Goal: Task Accomplishment & Management: Use online tool/utility

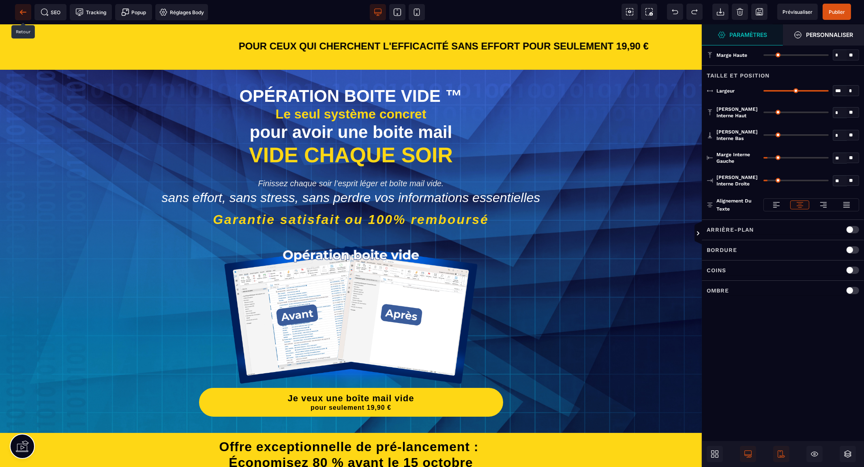
click at [24, 11] on icon at bounding box center [23, 12] width 8 height 8
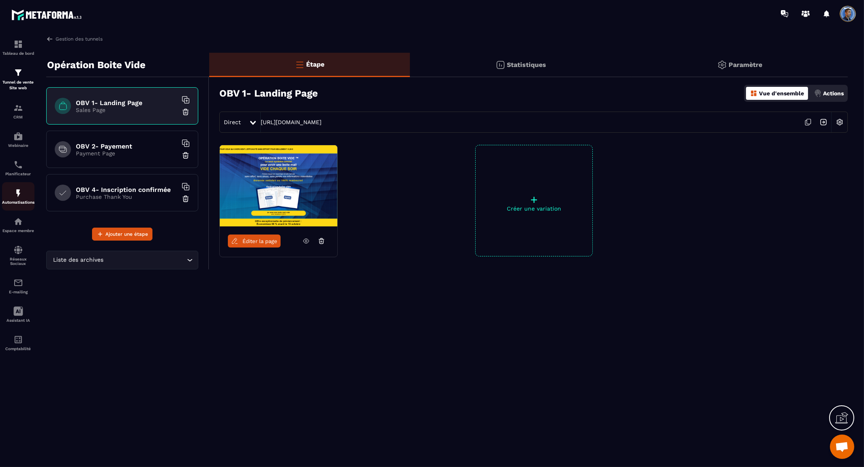
click at [21, 197] on img at bounding box center [18, 193] width 10 height 10
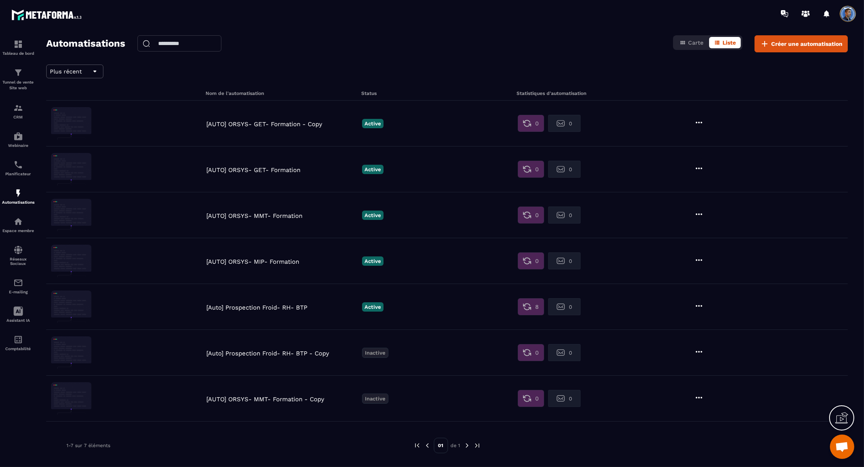
click at [845, 448] on span "Ouvrir le chat" at bounding box center [841, 446] width 13 height 11
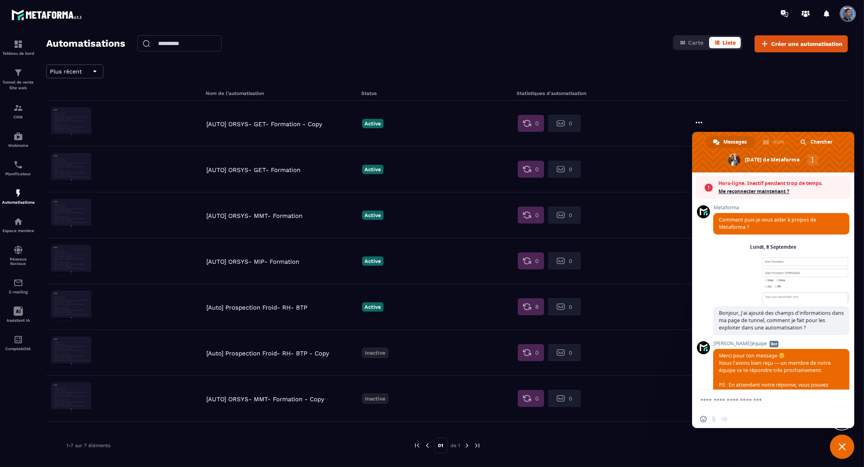
scroll to position [2883, 0]
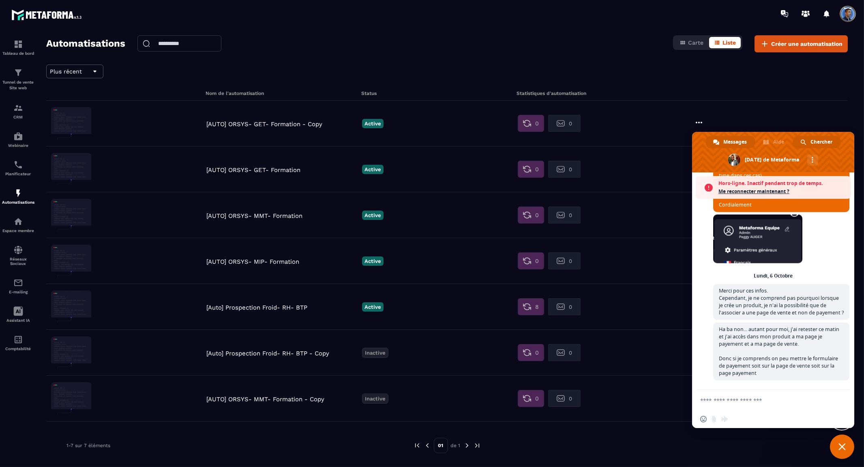
click at [814, 139] on span "Chercher" at bounding box center [821, 142] width 22 height 12
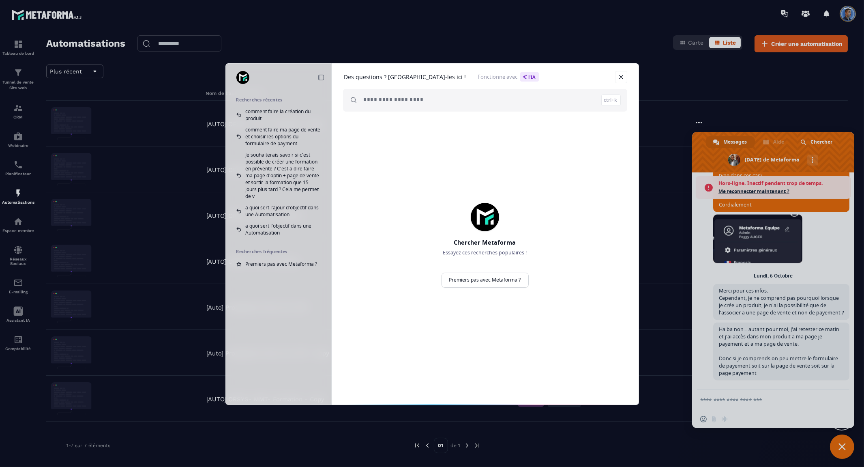
click at [240, 75] on span at bounding box center [242, 77] width 13 height 13
click at [376, 77] on h1 "Des questions ? Cherchez-les ici !" at bounding box center [405, 76] width 122 height 7
click at [458, 108] on input "search" at bounding box center [492, 100] width 257 height 23
click at [473, 281] on link "Premiers pas avec Metaforma ?" at bounding box center [484, 279] width 87 height 15
type input "**********"
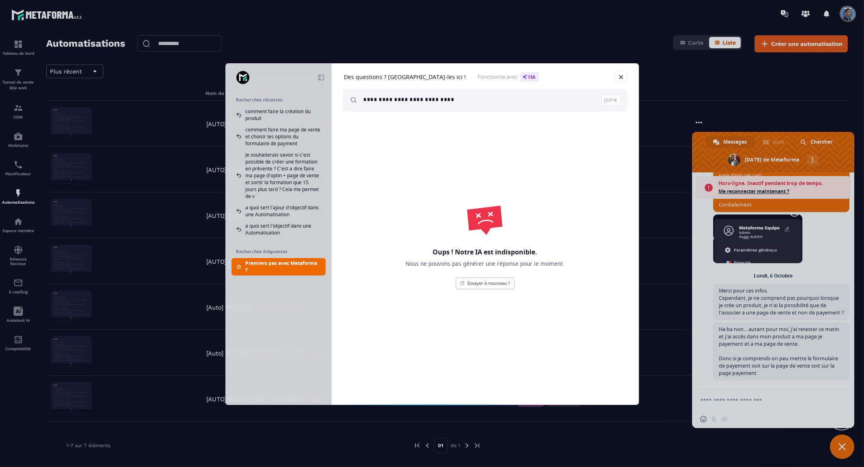
click at [473, 281] on link "Essayer à nouveau ?" at bounding box center [485, 283] width 59 height 12
click at [623, 76] on link "Fermer" at bounding box center [621, 77] width 12 height 12
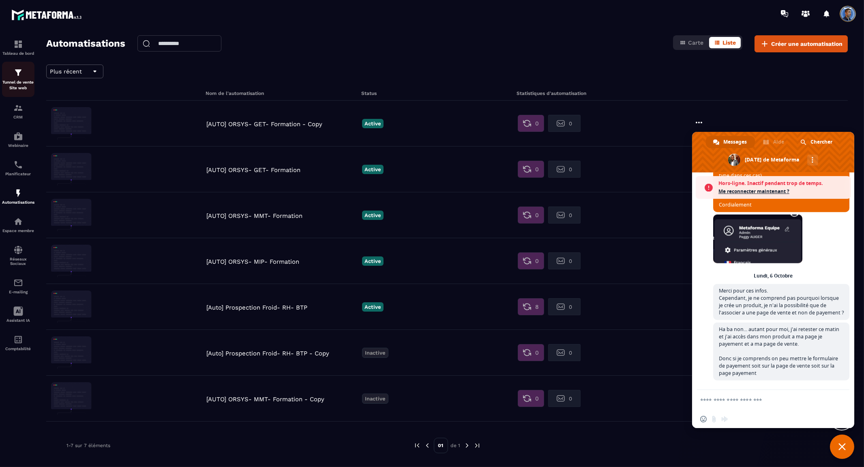
click at [23, 79] on div "Tunnel de vente Site web" at bounding box center [18, 79] width 32 height 23
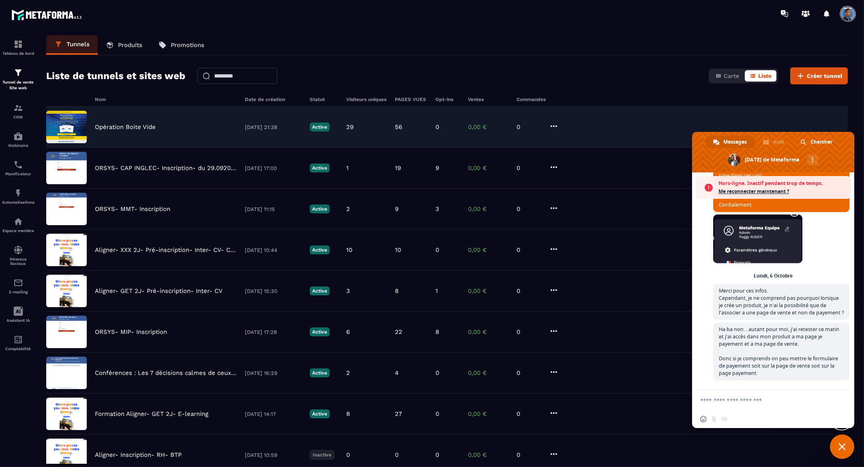
click at [132, 126] on p "Opération Boite Vide" at bounding box center [125, 126] width 61 height 7
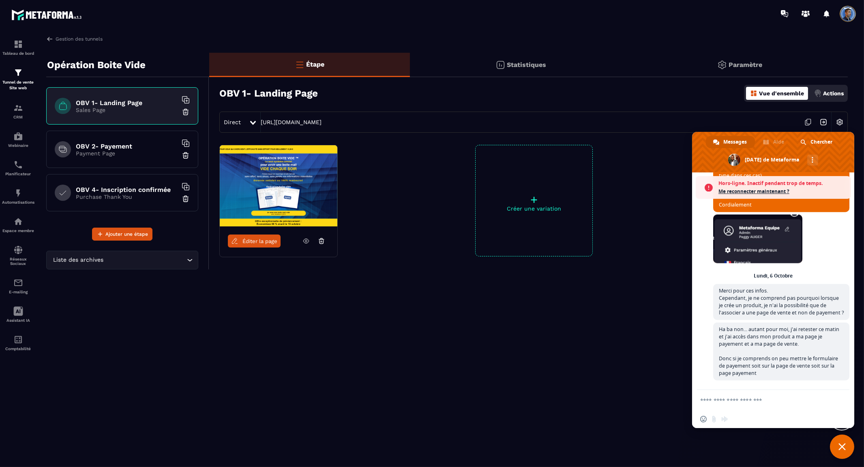
click at [836, 444] on span "Fermer le chat" at bounding box center [842, 446] width 24 height 24
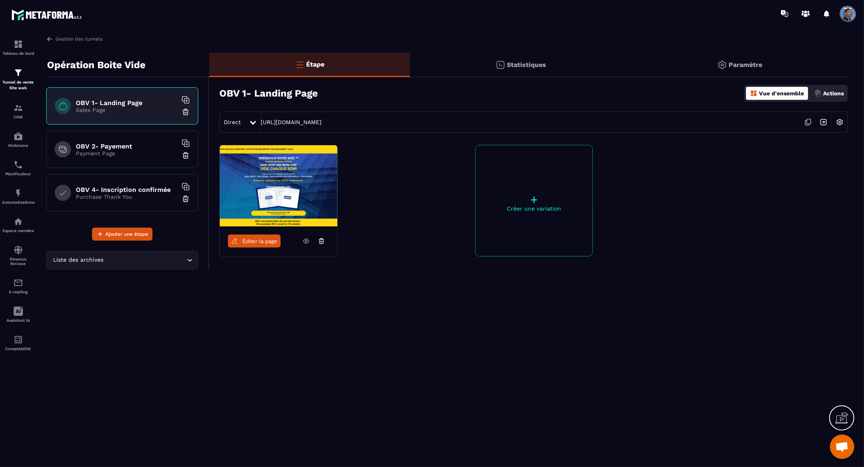
click at [124, 144] on h6 "OBV 2- Payement" at bounding box center [126, 146] width 101 height 8
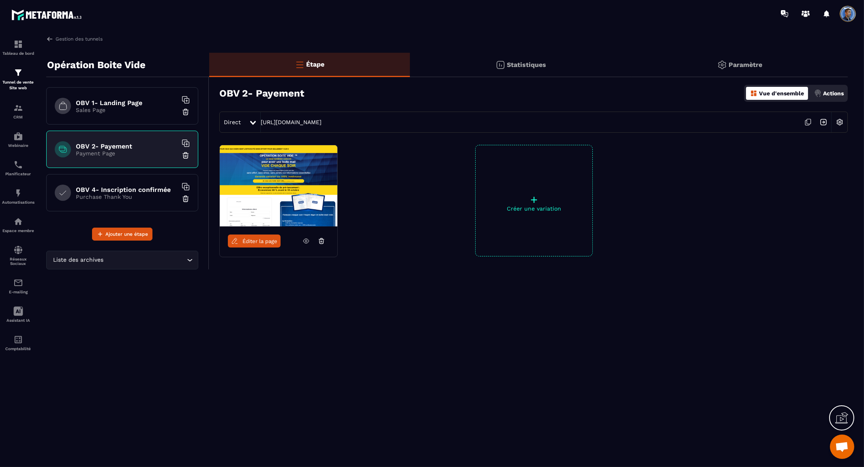
click at [140, 186] on h6 "OBV 4- Inscription confirmée" at bounding box center [126, 190] width 101 height 8
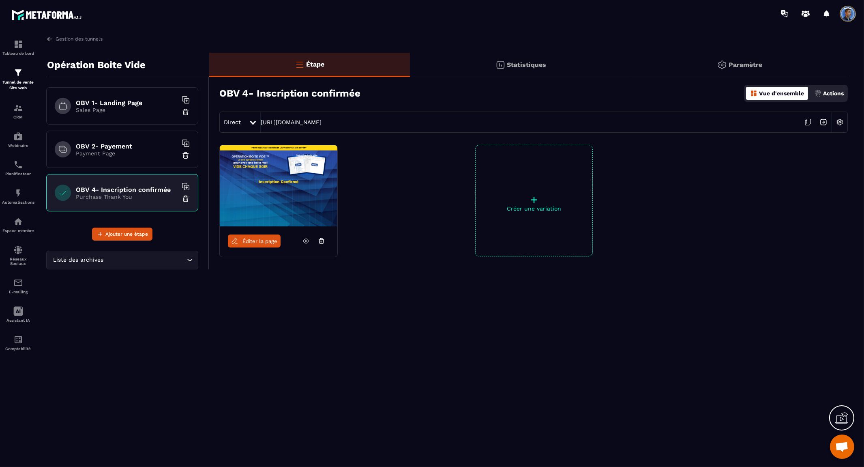
click at [832, 95] on p "Actions" at bounding box center [833, 93] width 21 height 6
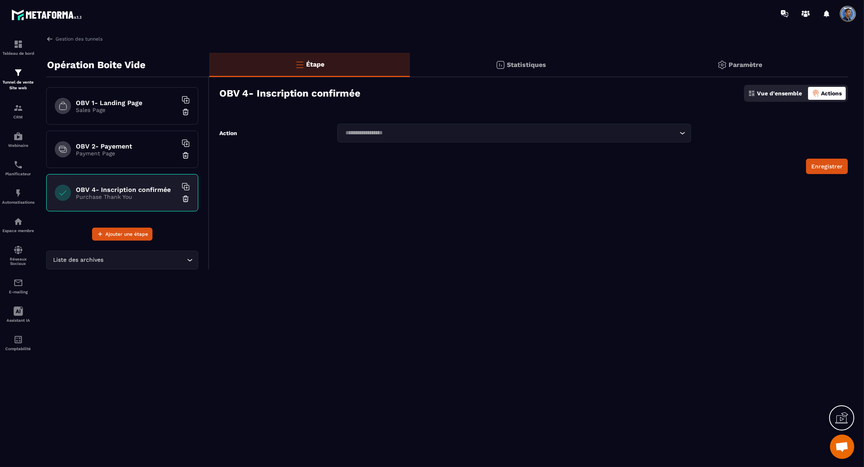
click at [643, 135] on input "Search for option" at bounding box center [510, 133] width 335 height 9
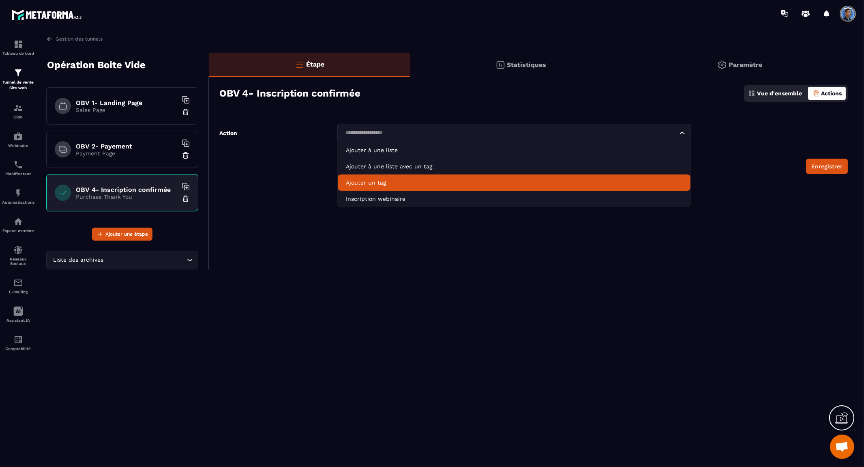
click at [138, 144] on h6 "OBV 2- Payement" at bounding box center [126, 146] width 101 height 8
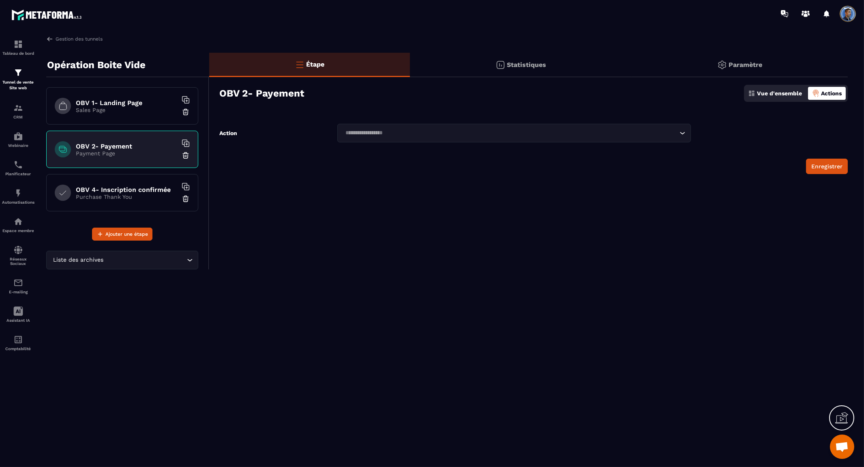
click at [135, 114] on div "OBV 1- Landing Page Sales Page" at bounding box center [122, 105] width 152 height 37
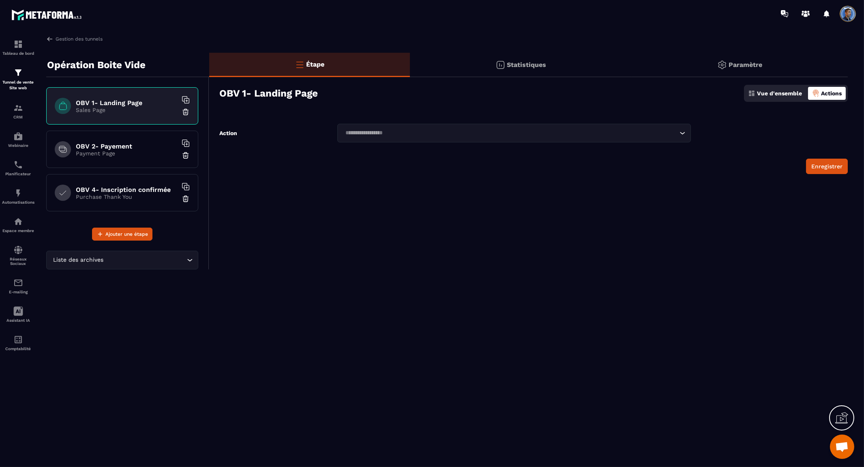
click at [833, 98] on div "Actions" at bounding box center [827, 93] width 38 height 13
click at [836, 91] on p "Actions" at bounding box center [831, 93] width 21 height 6
click at [116, 149] on h6 "OBV 2- Payement" at bounding box center [126, 146] width 101 height 8
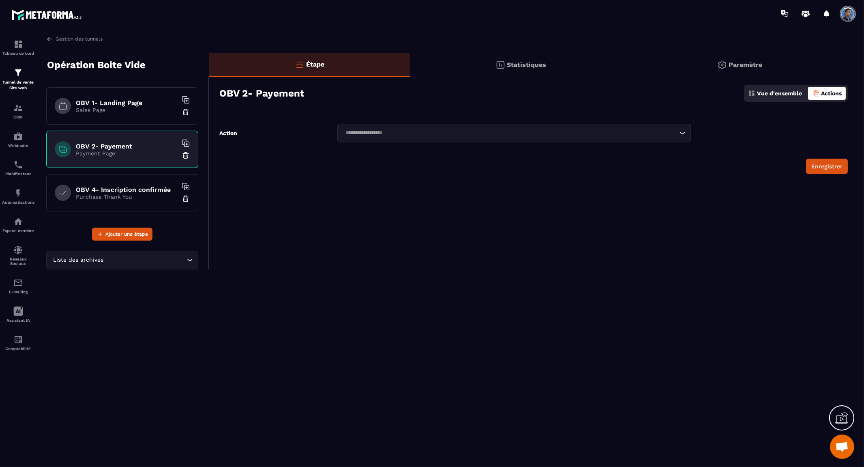
click at [683, 134] on icon "Search for option" at bounding box center [682, 133] width 8 height 8
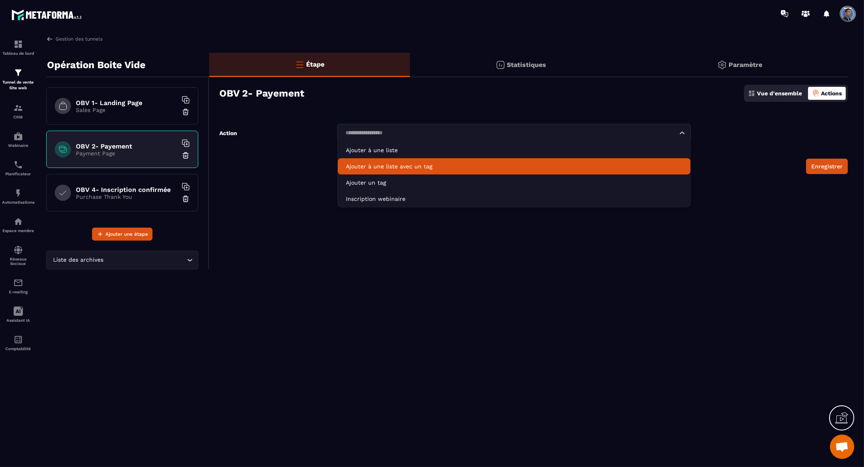
click at [412, 165] on p "Ajouter à une liste avec un tag" at bounding box center [514, 166] width 336 height 8
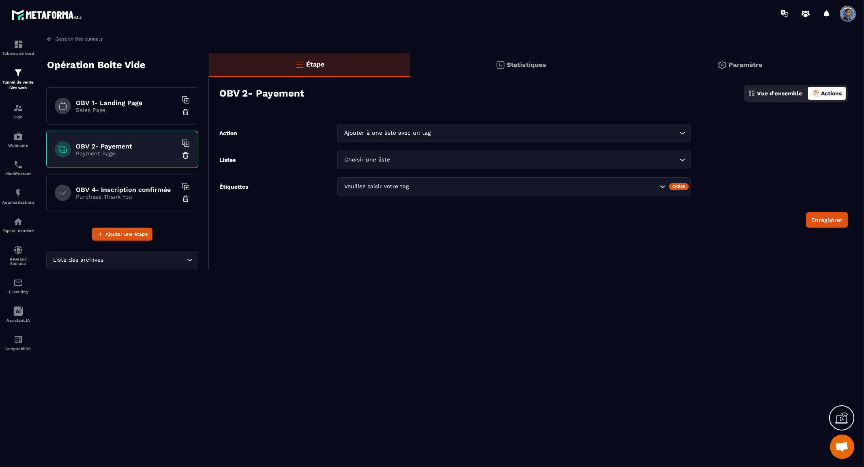
click at [424, 160] on input "Search for option" at bounding box center [534, 159] width 285 height 9
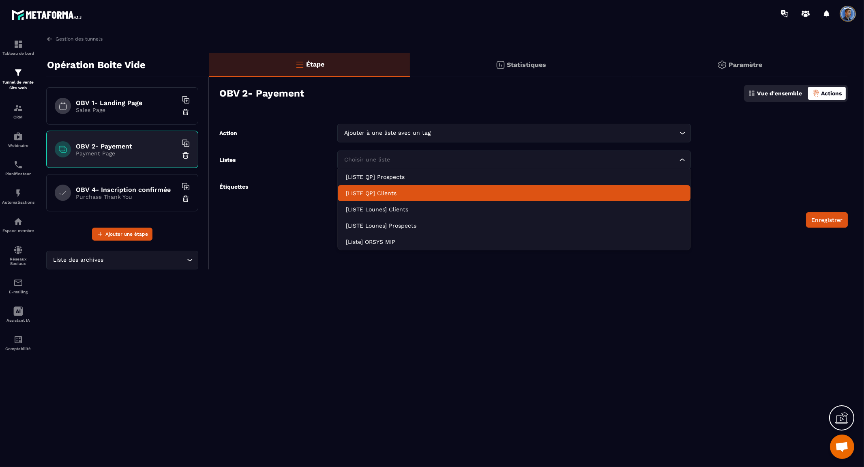
click at [395, 190] on p "[LISTE QP] Clients" at bounding box center [514, 193] width 336 height 8
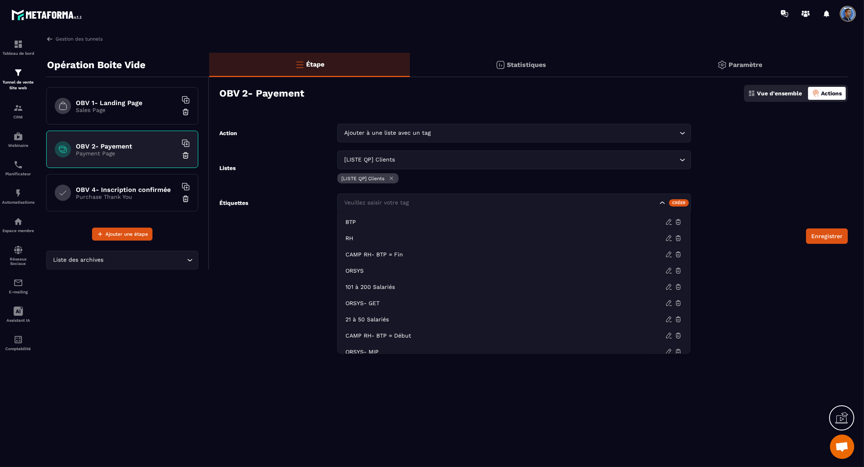
click at [380, 201] on div "Veuillez saisir votre tag" at bounding box center [500, 202] width 317 height 9
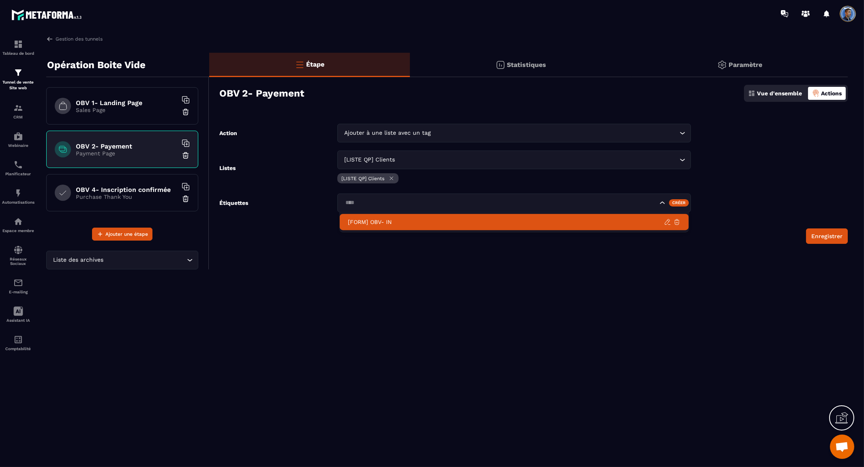
click at [411, 221] on p "[FORM] OBV- IN" at bounding box center [506, 222] width 316 height 8
type input "****"
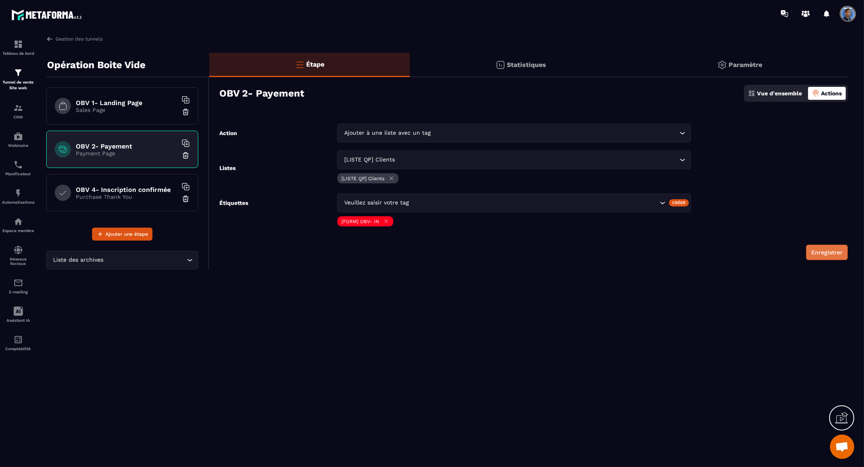
click at [839, 250] on button "Enregistrer" at bounding box center [827, 251] width 42 height 15
drag, startPoint x: 152, startPoint y: 64, endPoint x: 49, endPoint y: 64, distance: 103.8
click at [49, 64] on div "Opération Boite Vide" at bounding box center [127, 65] width 163 height 24
copy p "Opération Boite Vide"
click at [20, 198] on div "Automatisations" at bounding box center [18, 196] width 32 height 16
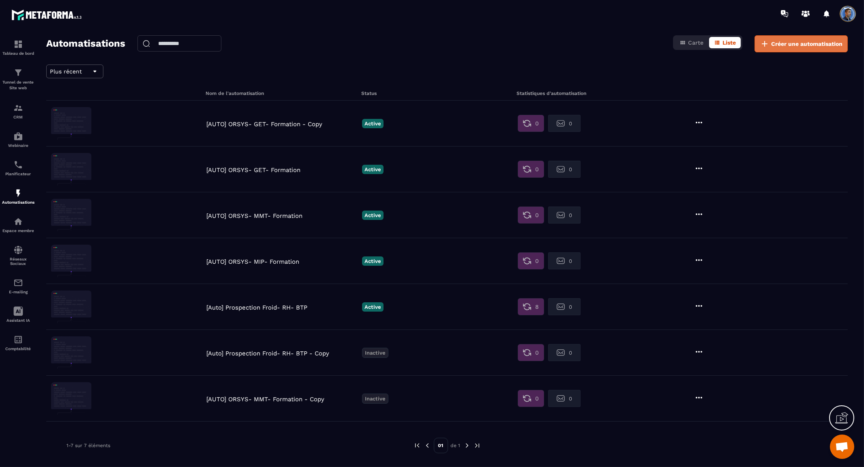
click at [792, 41] on span "Créer une automatisation" at bounding box center [806, 44] width 71 height 8
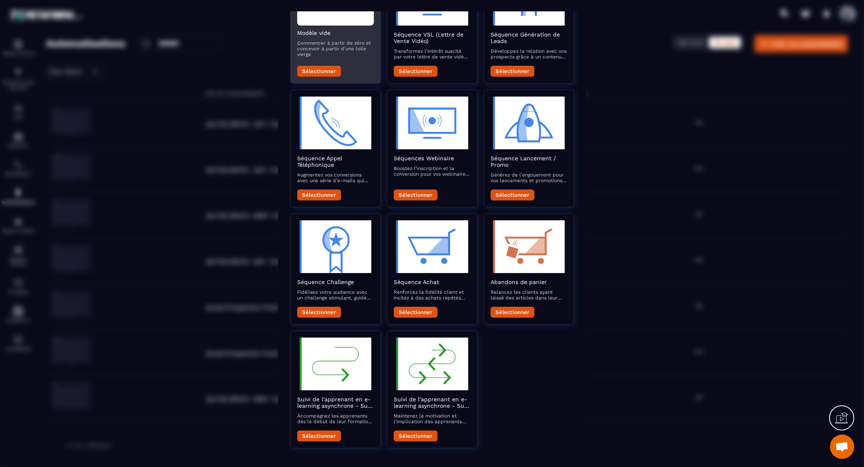
scroll to position [108, 0]
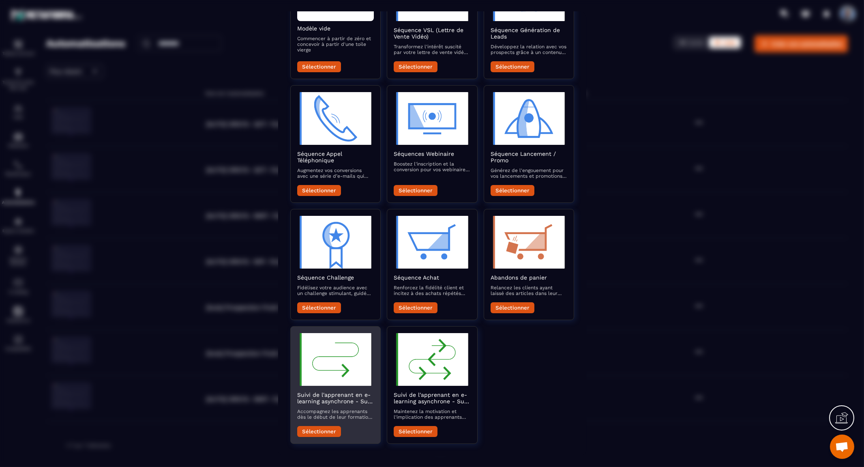
click at [341, 346] on img "Modal window" at bounding box center [335, 359] width 77 height 53
click at [326, 431] on button "Sélectionner" at bounding box center [319, 431] width 44 height 11
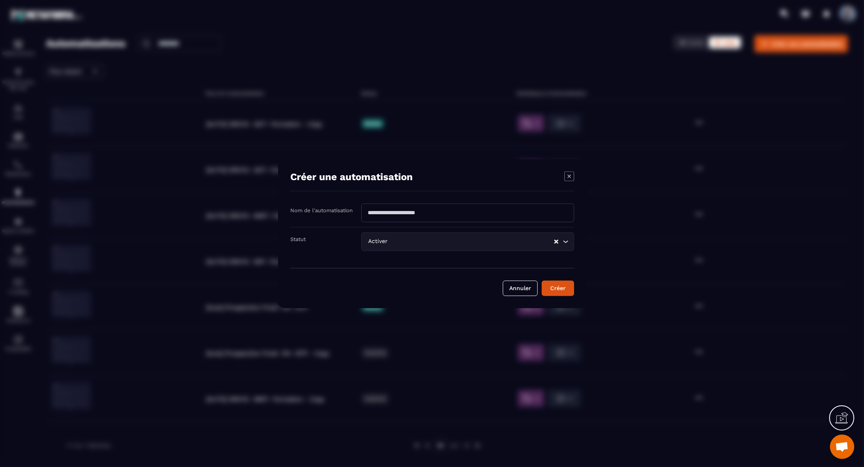
click at [426, 210] on input "Modal window" at bounding box center [467, 212] width 213 height 19
type input "**********"
click at [542, 280] on button "Créer" at bounding box center [558, 287] width 32 height 15
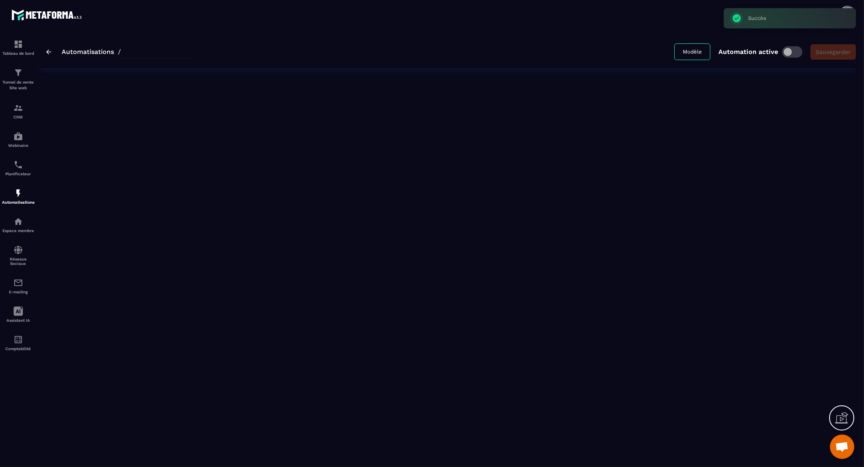
type input "**********"
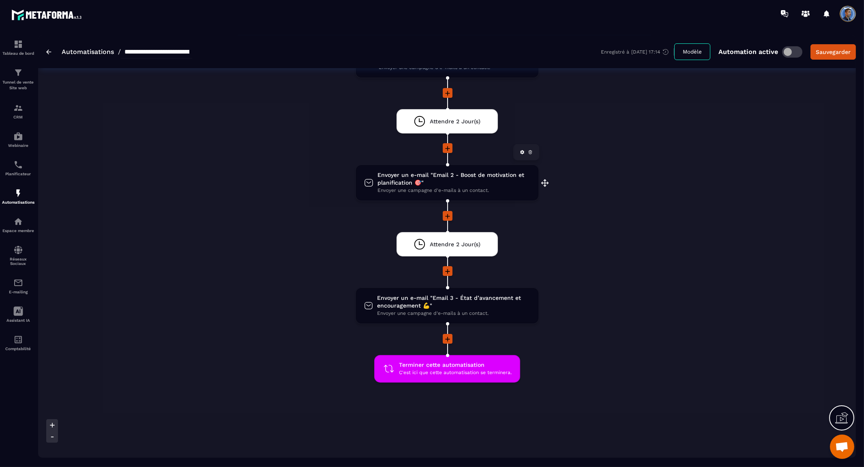
scroll to position [135, 0]
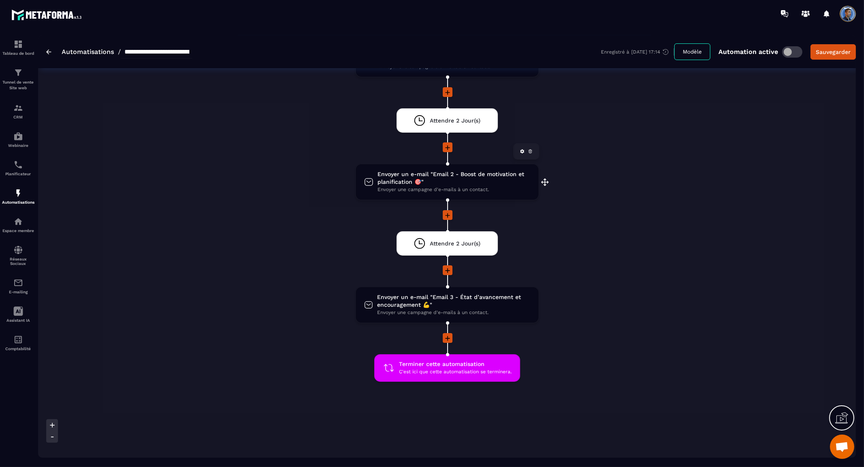
click at [465, 171] on span "Envoyer un e-mail "Email 2 - Boost de motivation et planification 🎯"" at bounding box center [453, 177] width 152 height 15
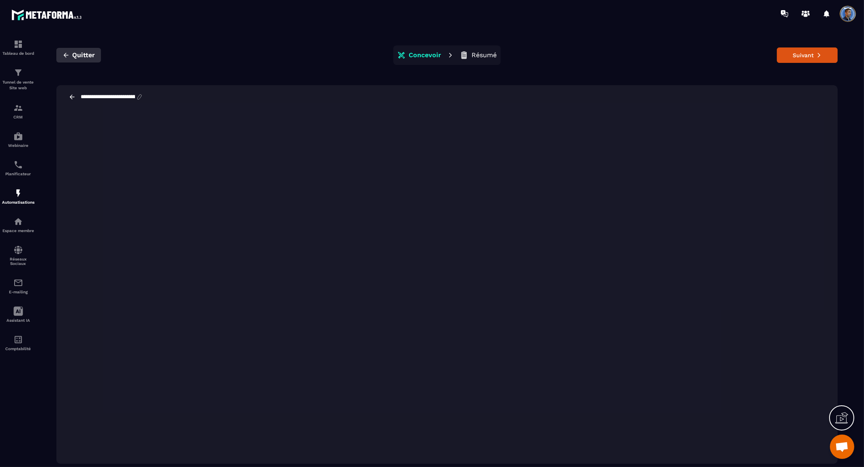
click at [64, 53] on icon "button" at bounding box center [65, 54] width 7 height 7
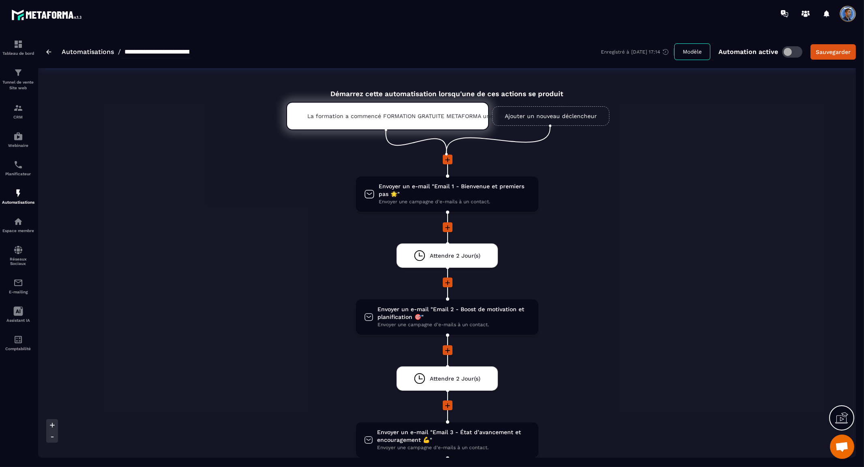
click at [49, 49] on img at bounding box center [48, 51] width 5 height 5
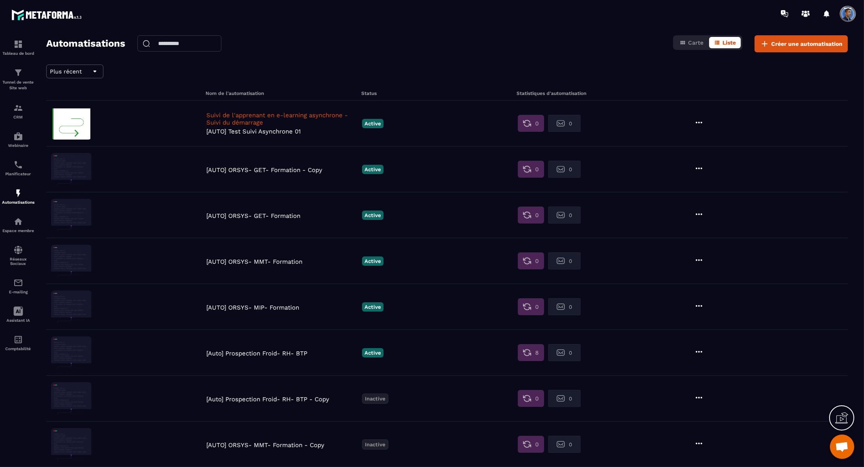
click at [702, 123] on icon at bounding box center [699, 123] width 10 height 10
click at [726, 174] on button "Supprimer" at bounding box center [720, 171] width 51 height 15
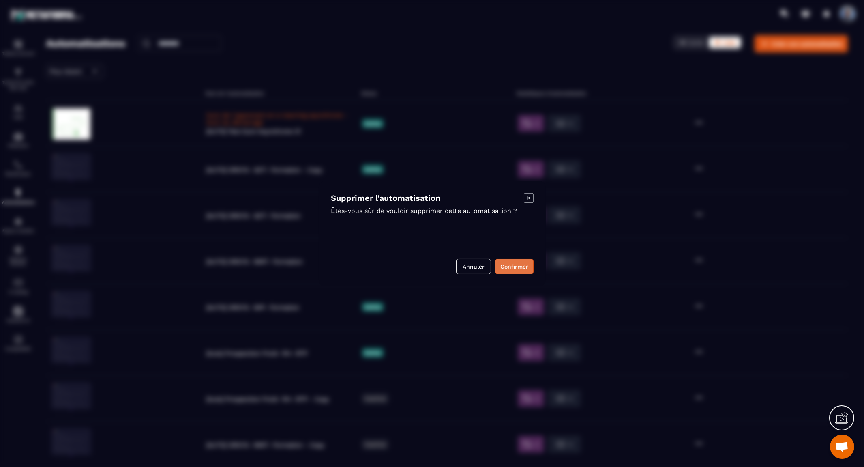
click at [525, 268] on button "Confirmer" at bounding box center [514, 266] width 39 height 15
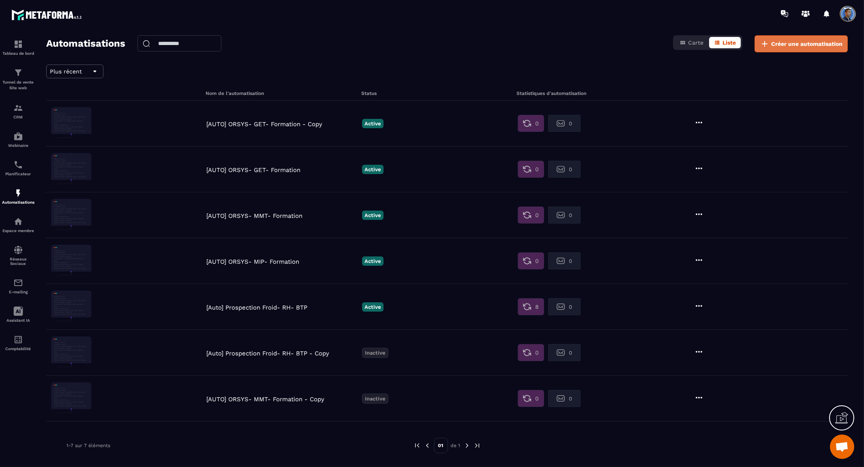
click at [785, 45] on span "Créer une automatisation" at bounding box center [806, 44] width 71 height 8
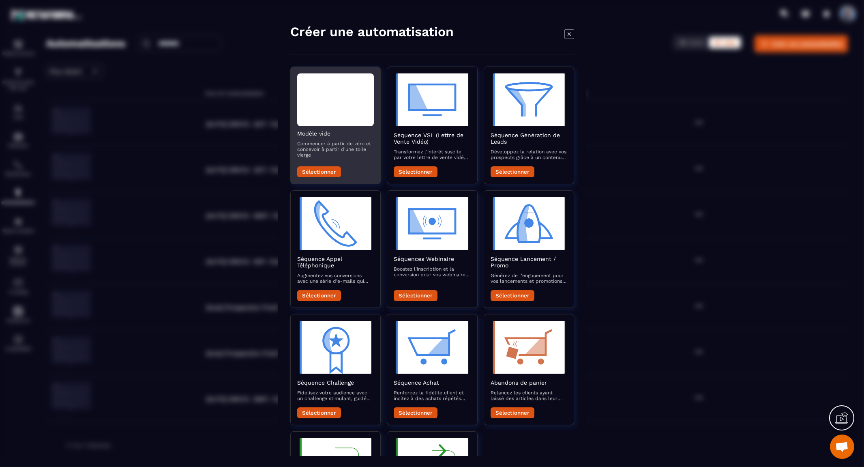
click at [325, 105] on div "Modal window" at bounding box center [335, 99] width 77 height 53
click at [324, 166] on div "Sélectionner" at bounding box center [335, 169] width 77 height 15
click at [323, 171] on button "Sélectionner" at bounding box center [319, 171] width 44 height 11
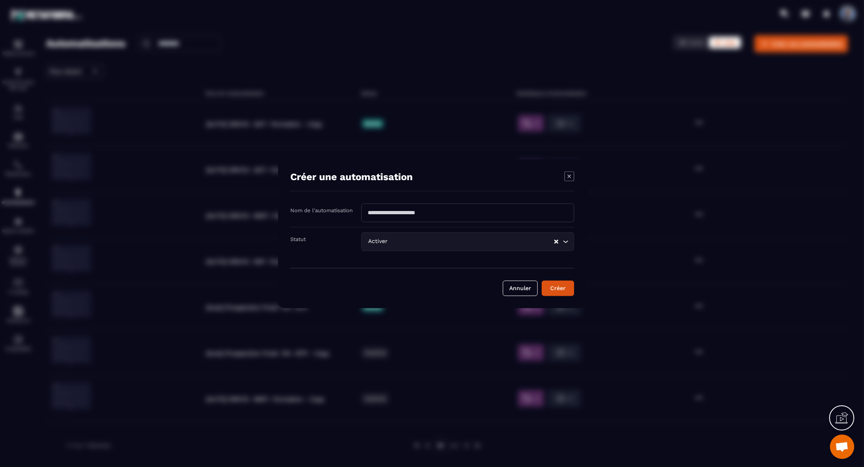
click at [422, 212] on input "Modal window" at bounding box center [467, 212] width 213 height 19
paste input "**********"
type input "**********"
click at [557, 289] on button "Créer" at bounding box center [558, 287] width 32 height 15
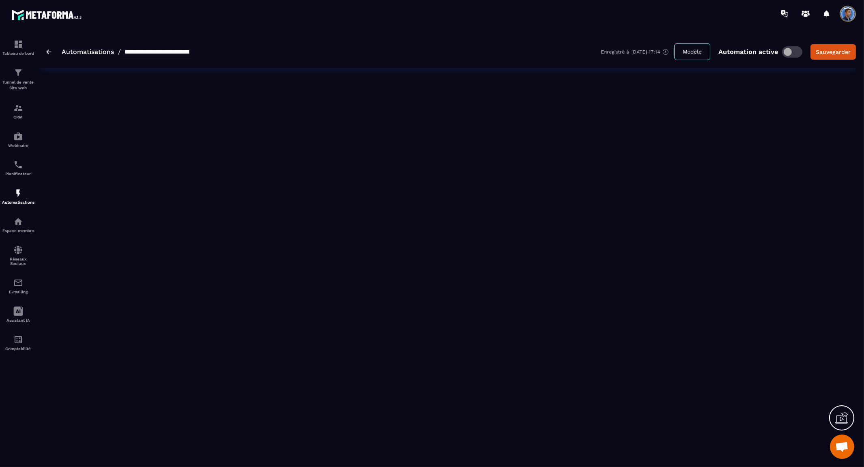
type input "**********"
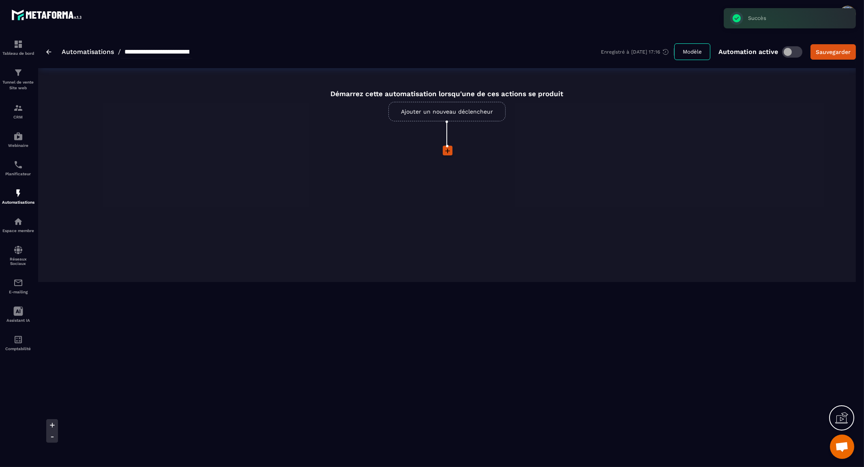
click at [441, 111] on link "Ajouter un nouveau déclencheur" at bounding box center [446, 111] width 117 height 19
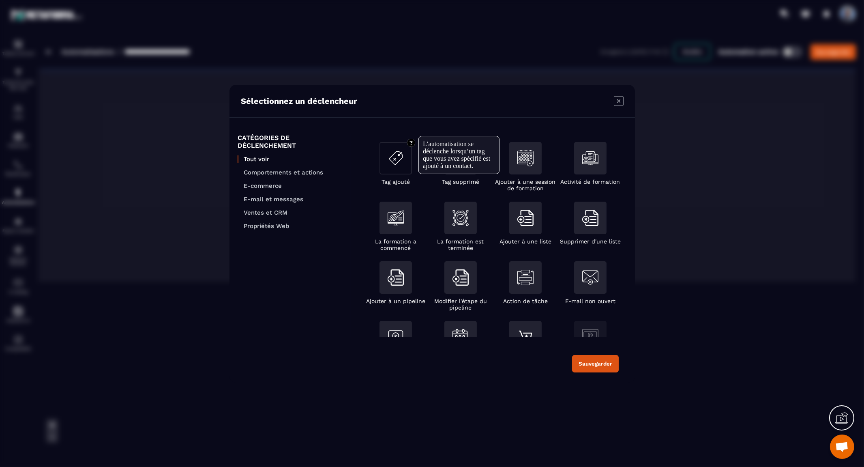
click at [396, 154] on img "Modal window" at bounding box center [396, 158] width 16 height 16
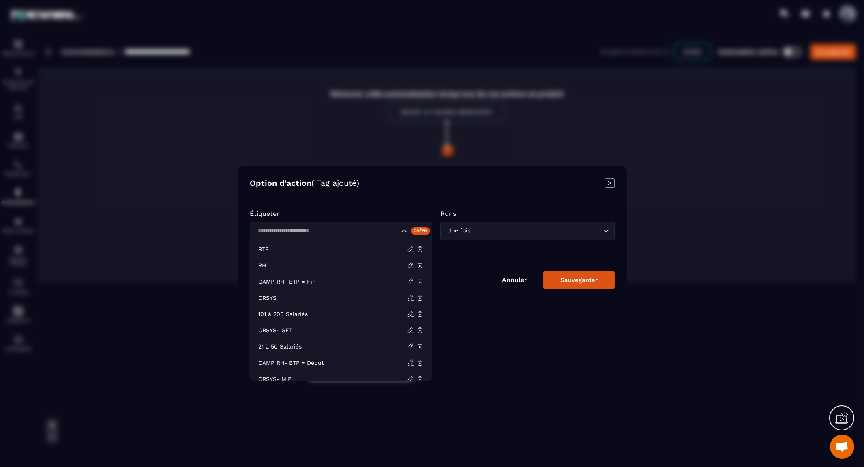
click at [315, 230] on input "Search for option" at bounding box center [327, 230] width 144 height 9
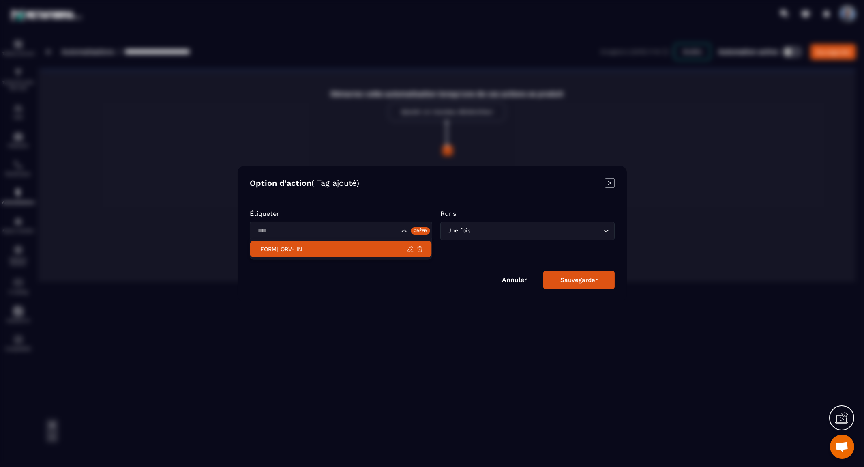
click at [318, 246] on p "[FORM] OBV- IN" at bounding box center [332, 249] width 149 height 8
type input "****"
click at [336, 248] on label "Segmenter les contacts entrant dans cette automatisation" at bounding box center [333, 251] width 149 height 6
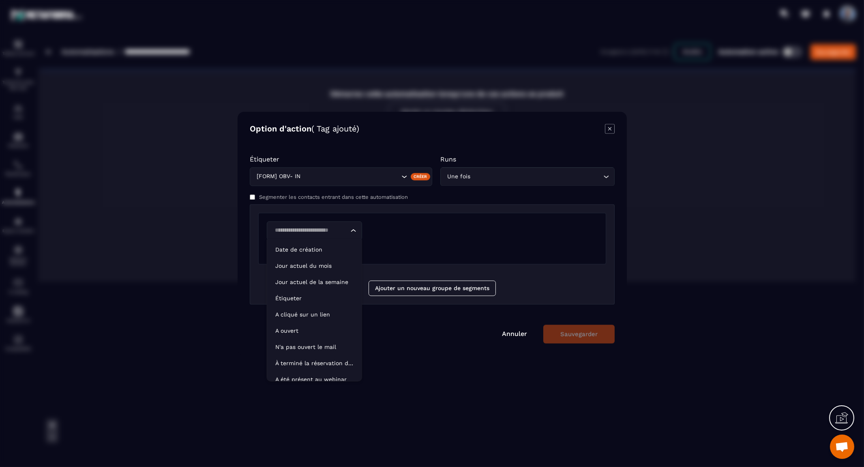
click at [353, 228] on icon "Search for option" at bounding box center [353, 230] width 8 height 8
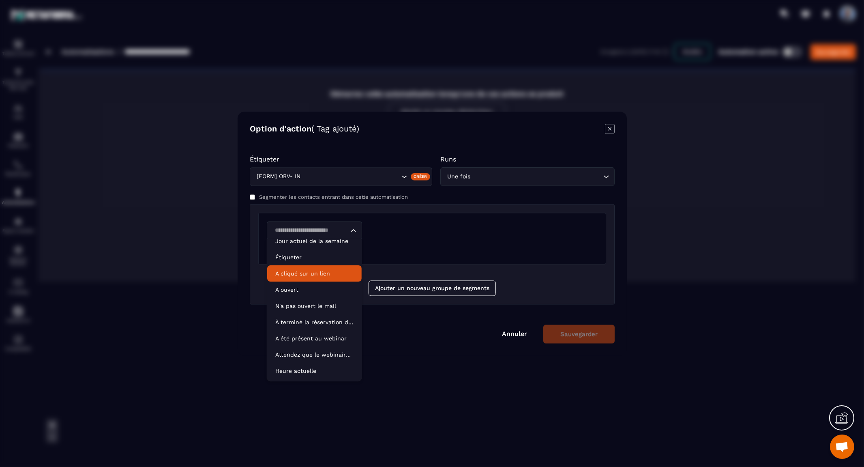
scroll to position [34, 0]
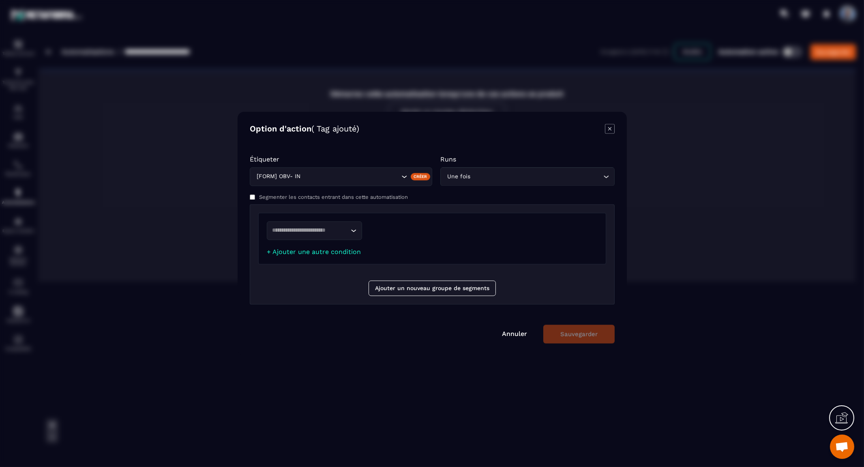
click at [515, 240] on div "Loading..." at bounding box center [432, 232] width 331 height 23
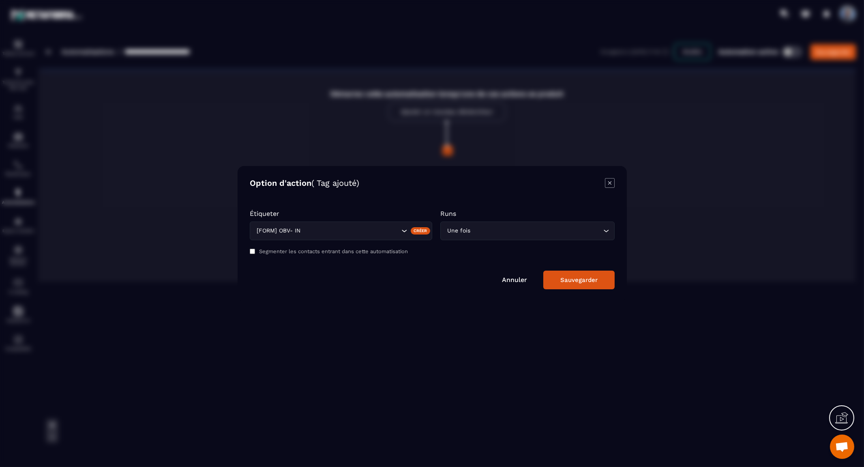
click at [582, 274] on button "Sauvegarder" at bounding box center [578, 279] width 71 height 19
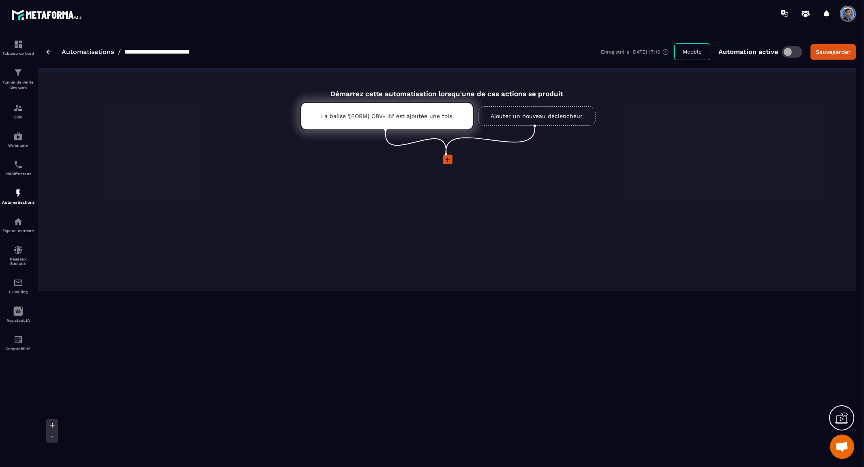
click at [446, 159] on icon at bounding box center [447, 160] width 8 height 8
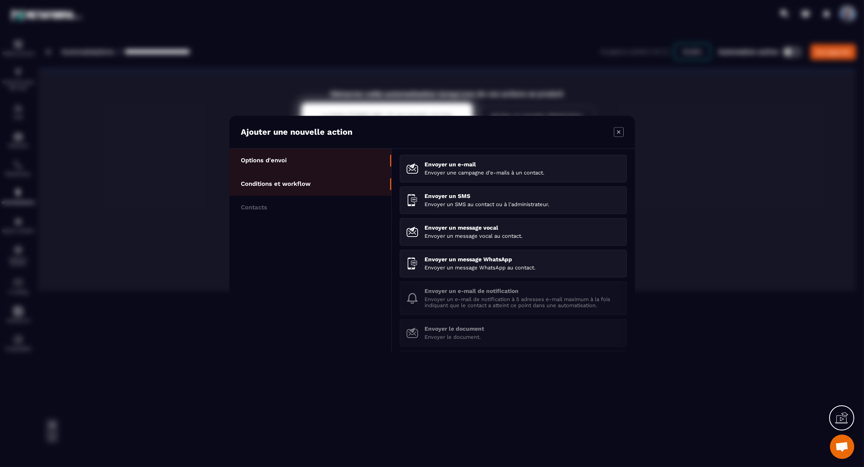
click at [259, 180] on p "Conditions et workflow" at bounding box center [276, 183] width 70 height 7
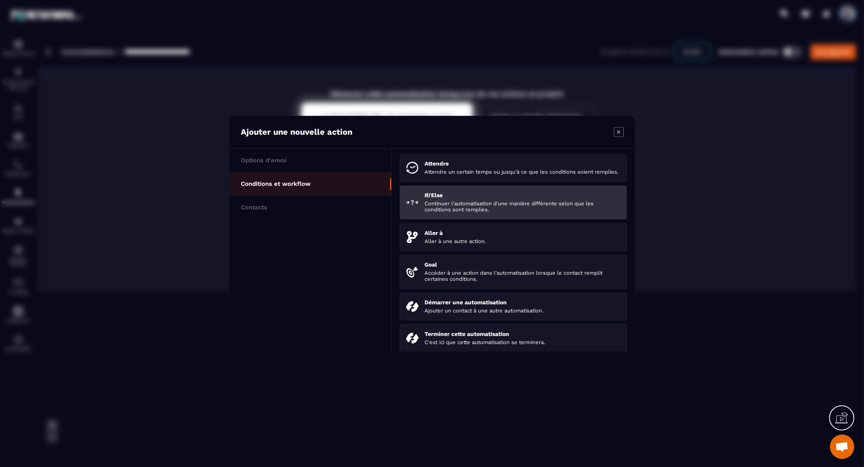
scroll to position [0, 0]
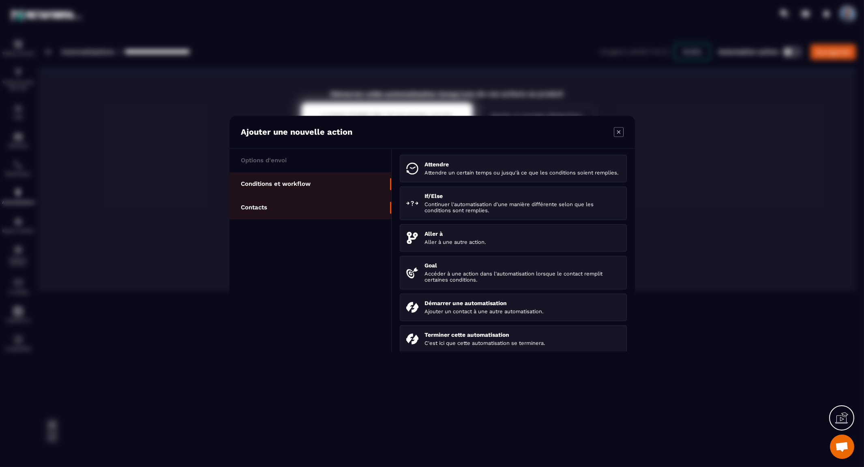
click at [251, 204] on p "Contacts" at bounding box center [254, 206] width 26 height 7
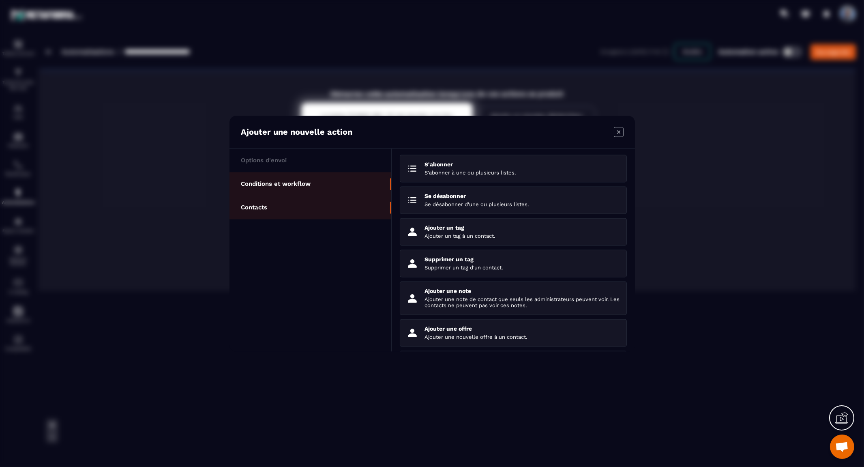
click at [261, 181] on p "Conditions et workflow" at bounding box center [276, 183] width 70 height 7
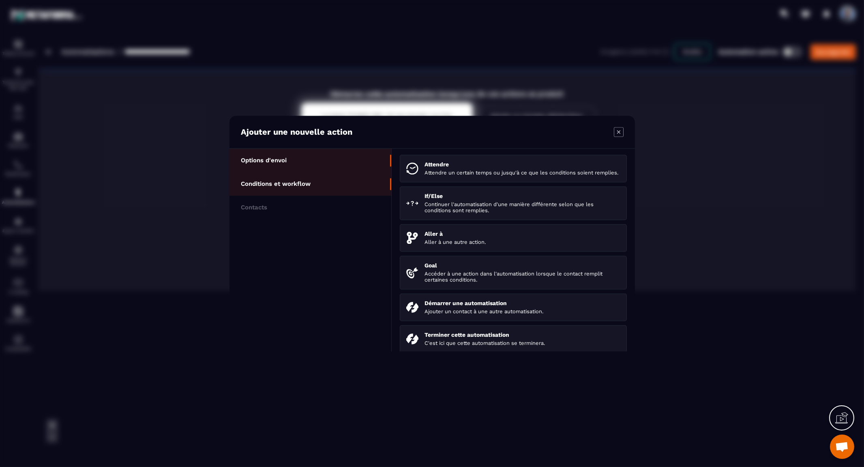
click at [270, 160] on p "Options d'envoi" at bounding box center [264, 159] width 46 height 7
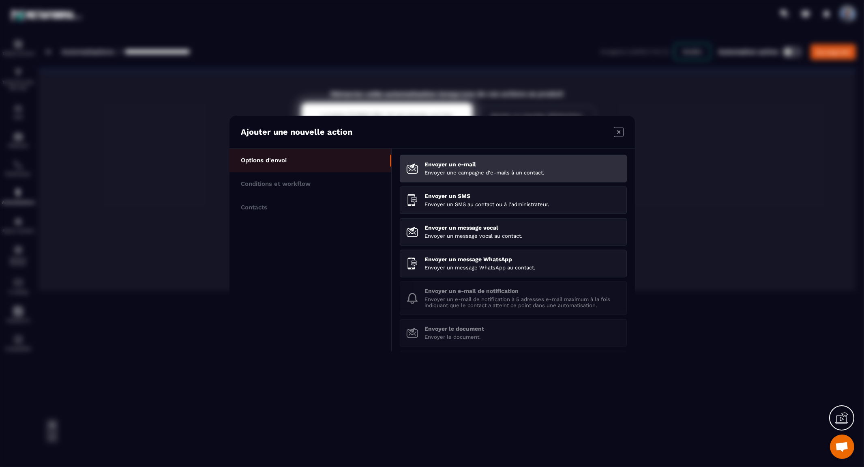
click at [543, 173] on p "Envoyer une campagne d'e-mails à un contact." at bounding box center [522, 172] width 196 height 6
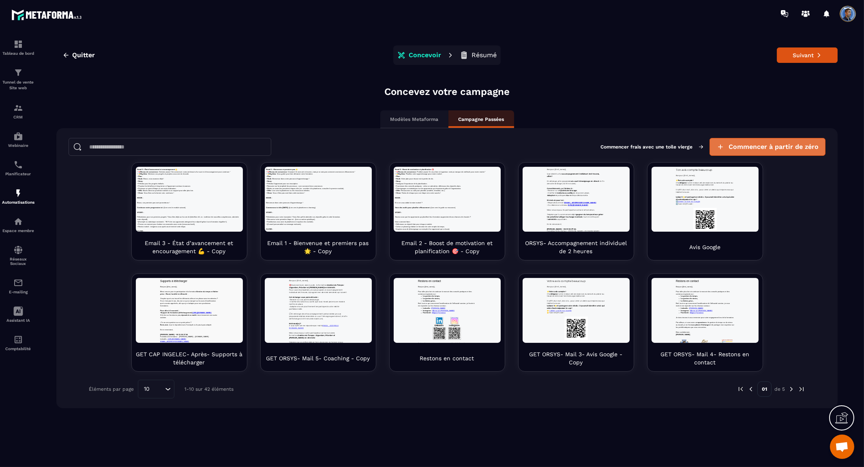
click at [777, 146] on span "Commencer à partir de zéro" at bounding box center [773, 147] width 90 height 8
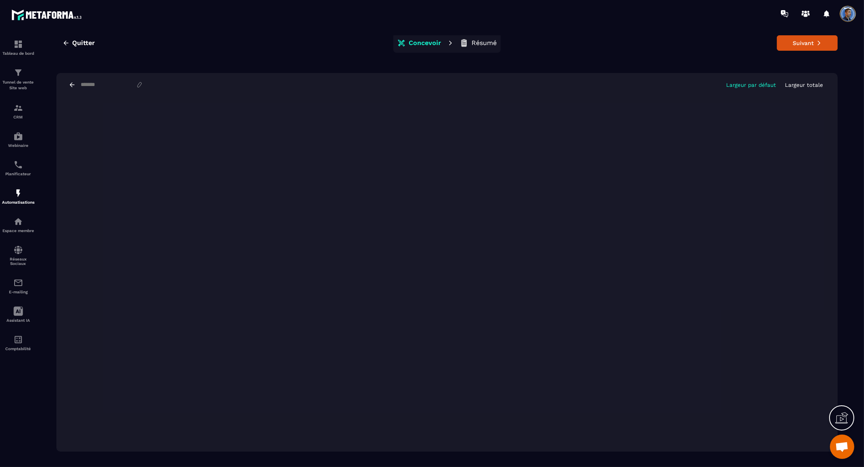
scroll to position [18, 0]
click at [506, 71] on div "Largeur par défaut Largeur totale" at bounding box center [446, 79] width 781 height 24
click at [566, 65] on div "Quitter Concevoir Résumé Suivant Largeur par défaut Largeur totale" at bounding box center [446, 236] width 801 height 438
click at [73, 77] on icon at bounding box center [72, 78] width 7 height 7
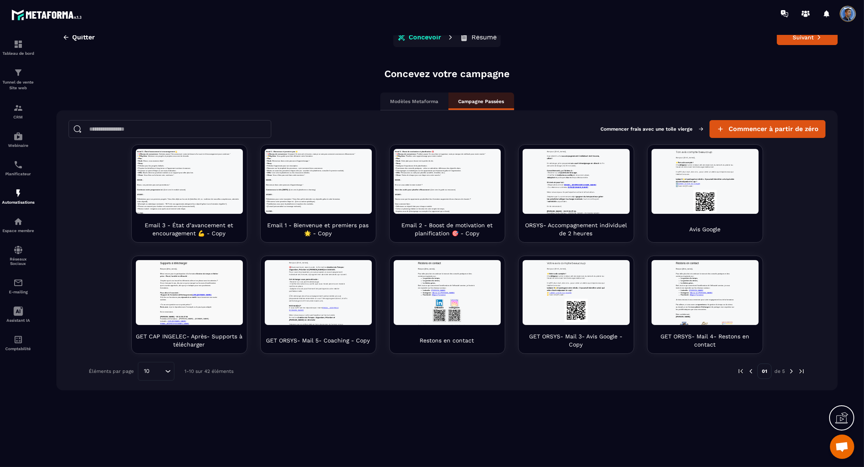
scroll to position [0, 0]
click at [19, 109] on img at bounding box center [18, 108] width 10 height 10
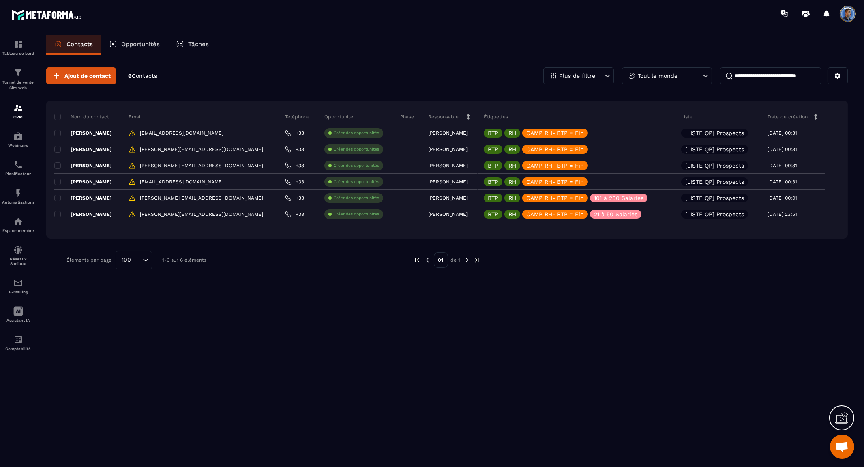
click at [143, 42] on p "Opportunités" at bounding box center [140, 44] width 39 height 7
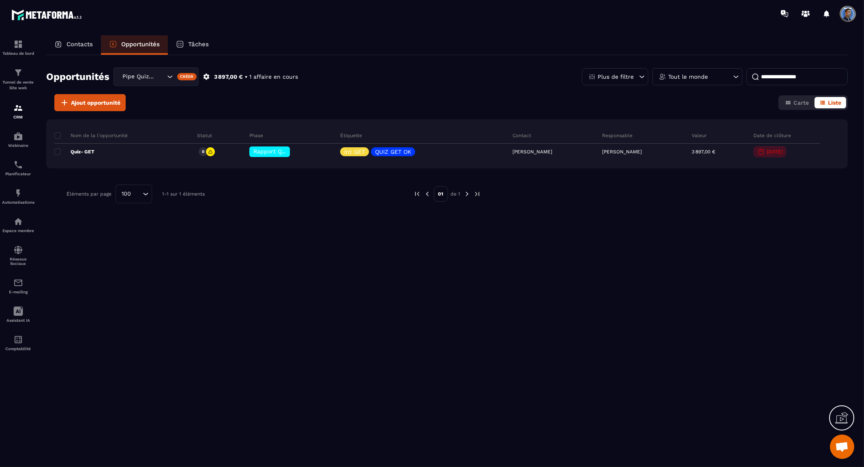
click at [81, 43] on p "Contacts" at bounding box center [79, 44] width 26 height 7
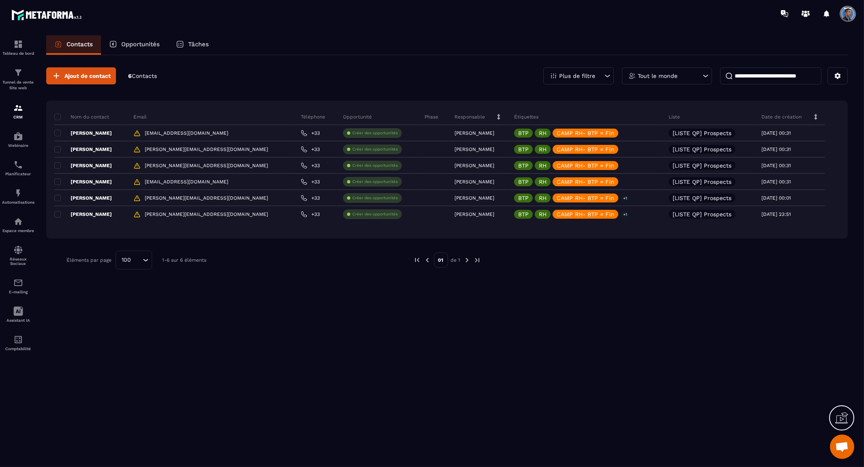
click at [662, 74] on p "Tout le monde" at bounding box center [658, 76] width 40 height 6
click at [589, 79] on div "Plus de filtre" at bounding box center [578, 75] width 71 height 17
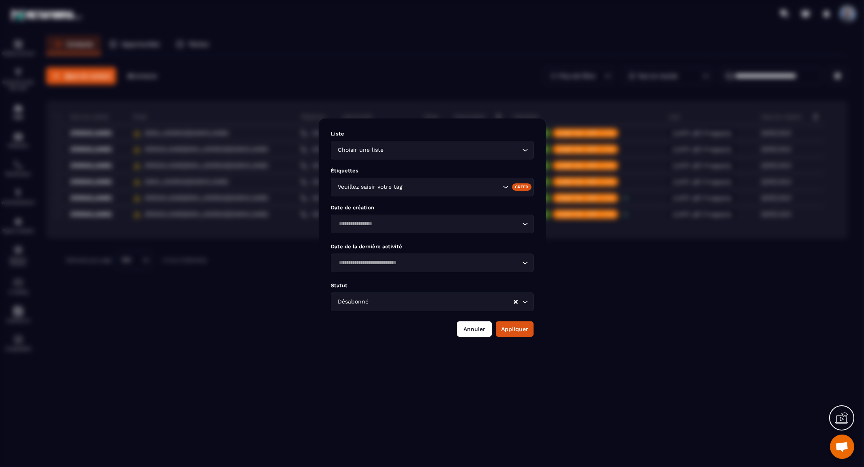
click at [463, 331] on button "Annuler" at bounding box center [474, 328] width 35 height 15
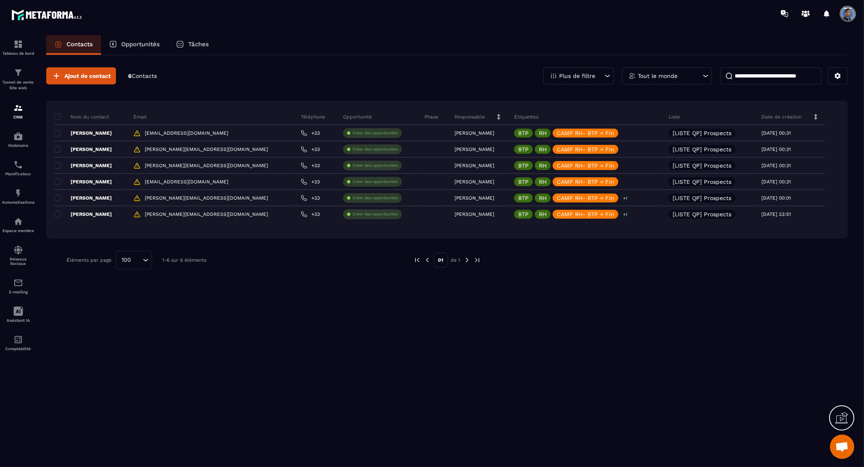
click at [150, 77] on span "Contacts" at bounding box center [144, 76] width 25 height 6
click at [131, 43] on p "Opportunités" at bounding box center [140, 44] width 39 height 7
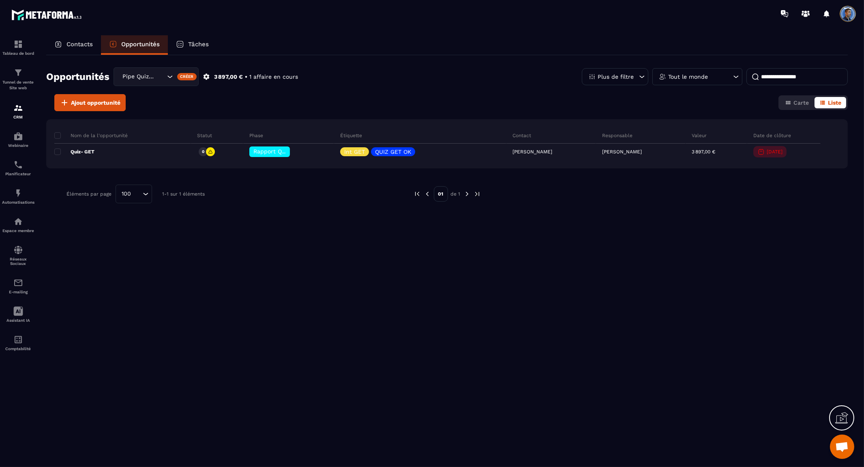
click at [67, 38] on div "Contacts" at bounding box center [73, 44] width 55 height 19
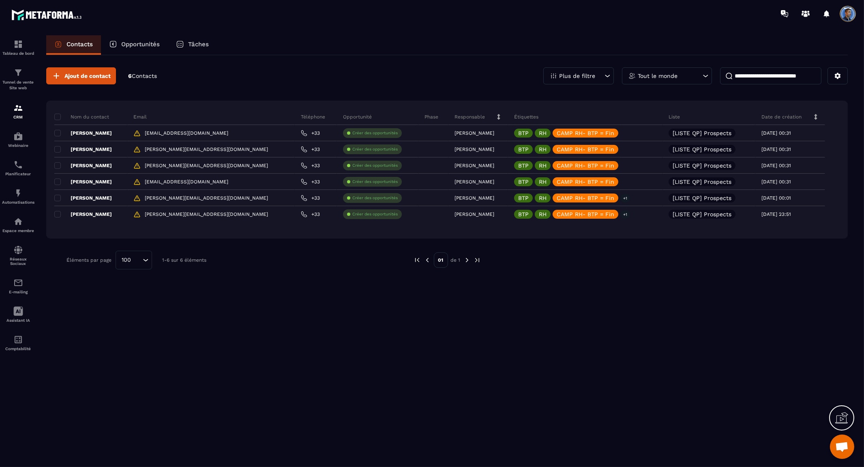
click at [195, 38] on div "Tâches" at bounding box center [192, 44] width 49 height 19
